Goal: Information Seeking & Learning: Find specific fact

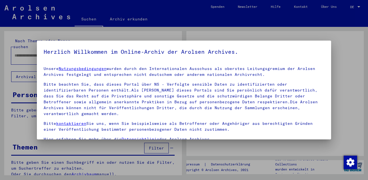
type input "**********"
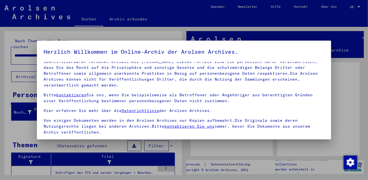
scroll to position [46, 0]
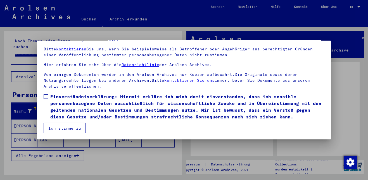
click at [62, 130] on button "Ich stimme zu" at bounding box center [65, 128] width 42 height 11
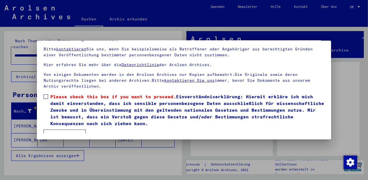
scroll to position [29, 0]
click at [48, 96] on label "Please check this box if you want to proceed. Einverständniserklärung: Hiermit …" at bounding box center [184, 110] width 281 height 34
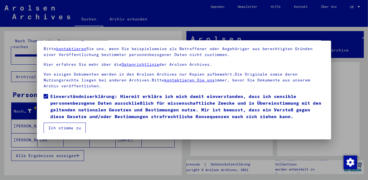
click at [60, 127] on button "Ich stimme zu" at bounding box center [65, 127] width 42 height 11
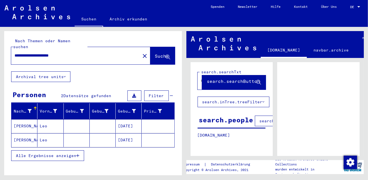
click at [122, 119] on mat-cell "[DATE]" at bounding box center [129, 126] width 26 height 14
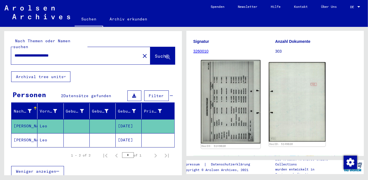
scroll to position [72, 0]
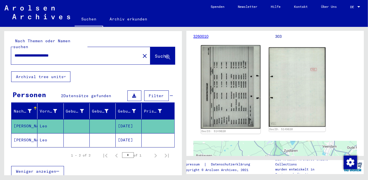
click at [225, 100] on img at bounding box center [231, 86] width 60 height 83
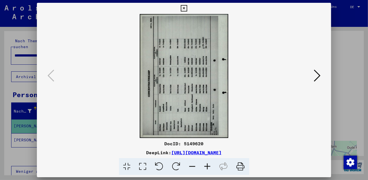
click at [319, 74] on icon at bounding box center [317, 75] width 7 height 13
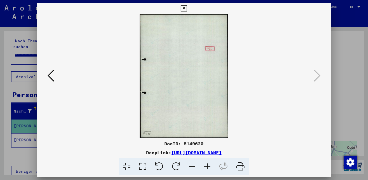
click at [185, 8] on icon at bounding box center [184, 8] width 6 height 7
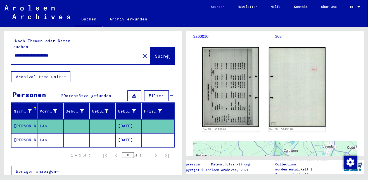
click at [119, 133] on mat-cell "[DATE]" at bounding box center [129, 140] width 26 height 14
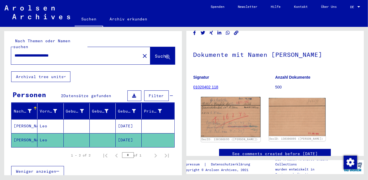
scroll to position [48, 0]
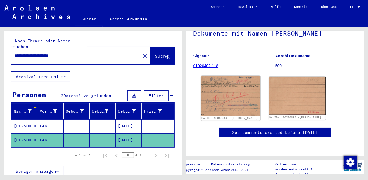
click at [218, 96] on img at bounding box center [231, 95] width 60 height 40
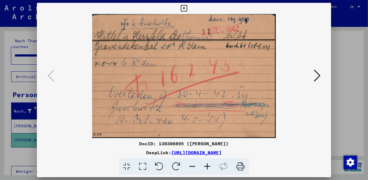
click at [218, 96] on img at bounding box center [184, 76] width 257 height 124
